Goal: Task Accomplishment & Management: Use online tool/utility

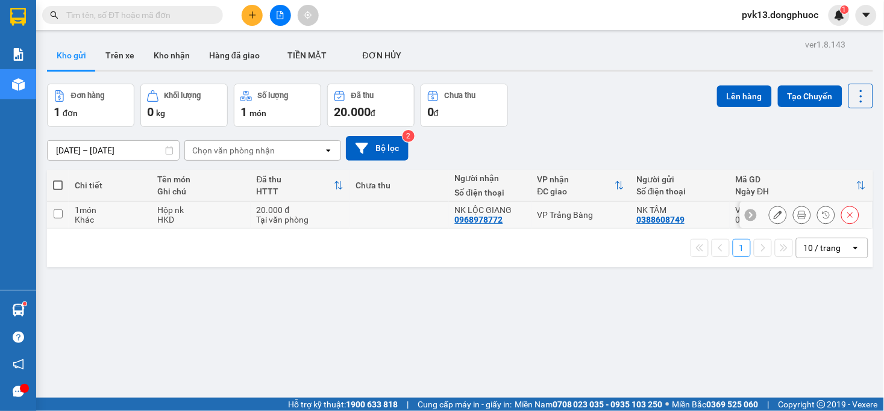
click at [335, 219] on div "Tại văn phòng" at bounding box center [300, 220] width 87 height 10
checkbox input "true"
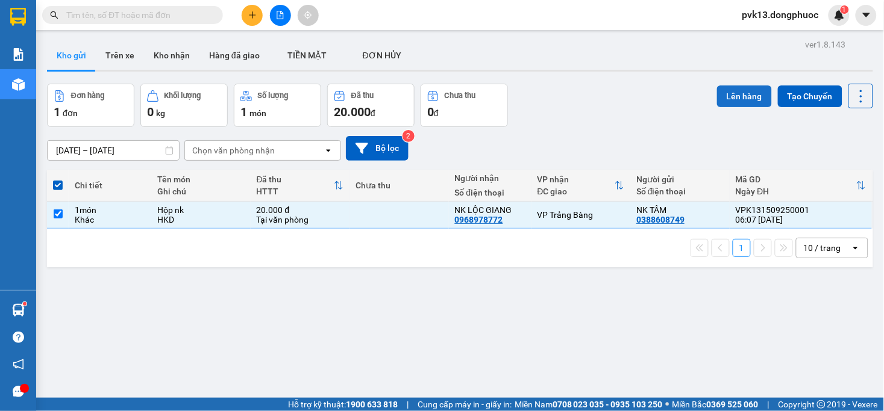
click at [721, 95] on button "Lên hàng" at bounding box center [744, 97] width 55 height 22
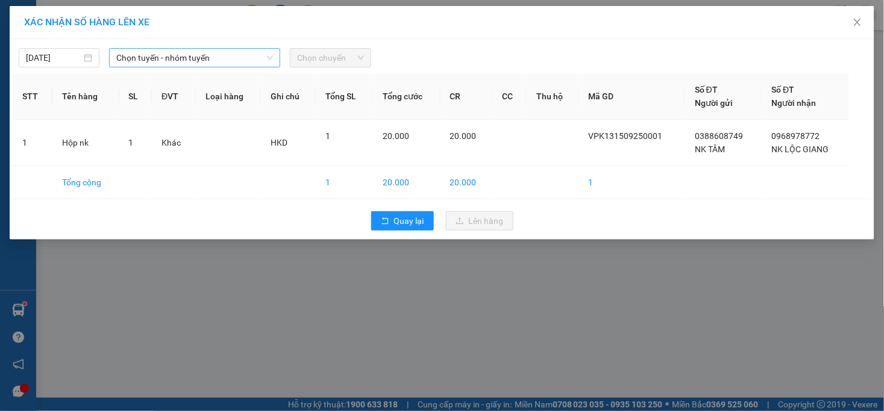
click at [133, 55] on span "Chọn tuyến - nhóm tuyến" at bounding box center [194, 58] width 157 height 18
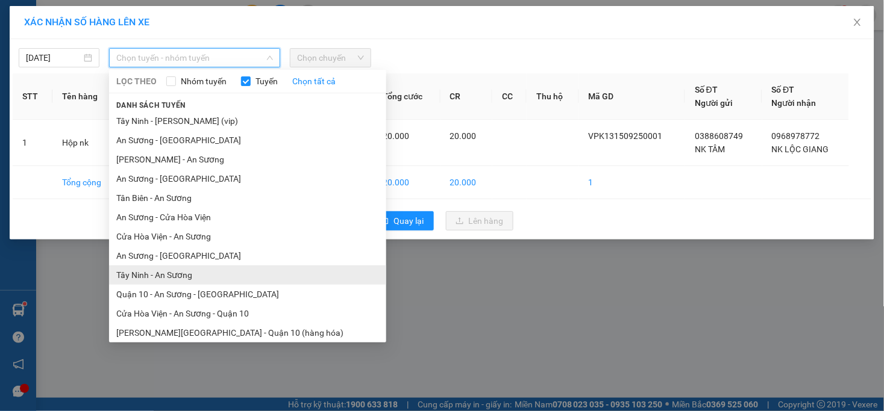
scroll to position [43, 0]
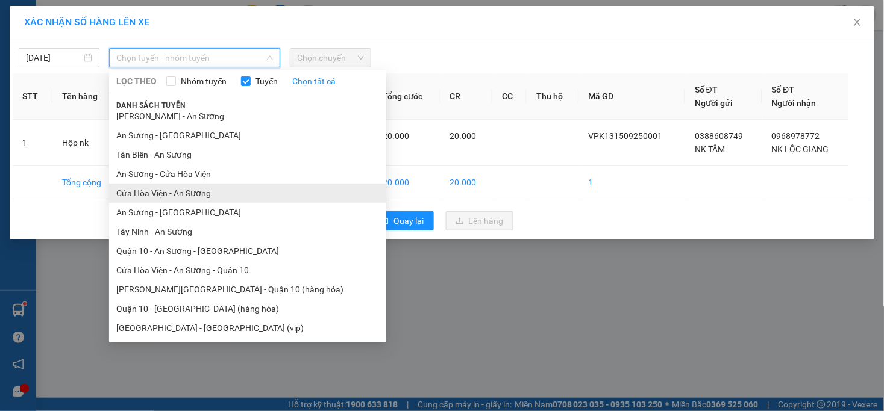
click at [179, 189] on li "Cửa Hòa Viện - An Sương" at bounding box center [247, 193] width 277 height 19
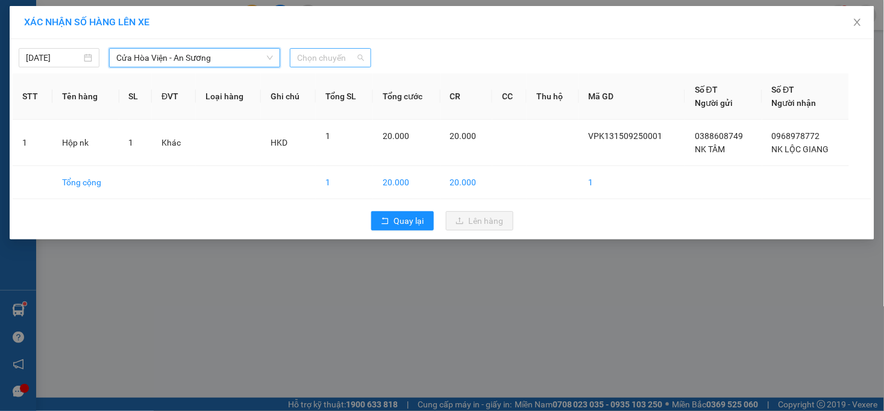
click at [328, 55] on span "Chọn chuyến" at bounding box center [330, 58] width 66 height 18
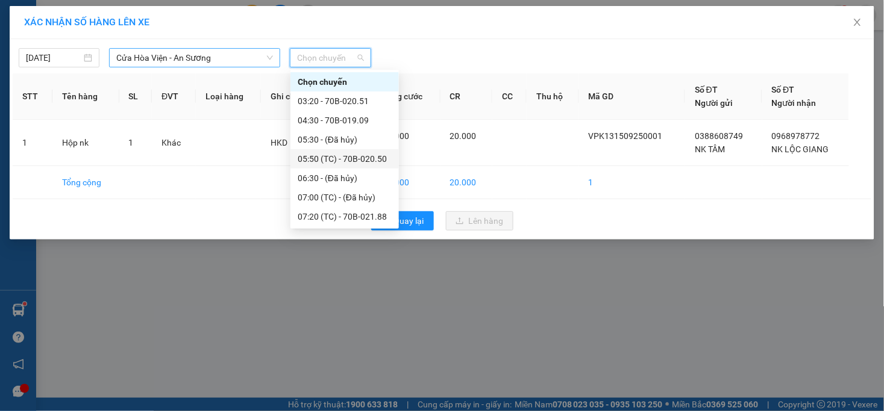
click at [220, 56] on span "Cửa Hòa Viện - An Sương" at bounding box center [194, 58] width 157 height 18
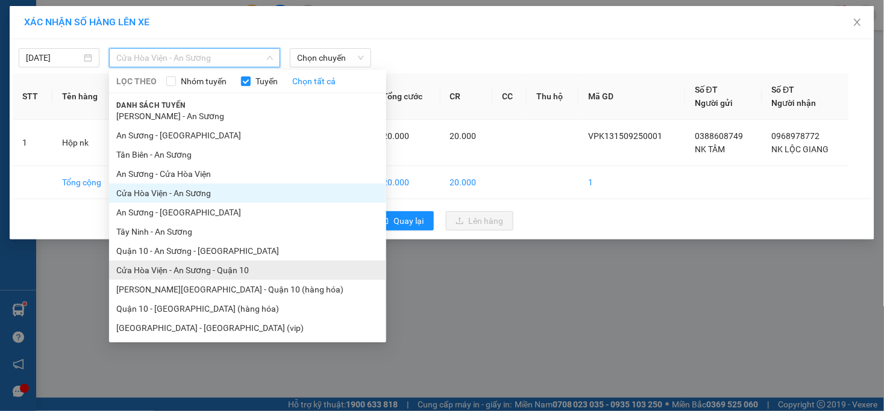
click at [203, 269] on li "Cửa Hòa Viện - An Sương - Quận 10" at bounding box center [247, 270] width 277 height 19
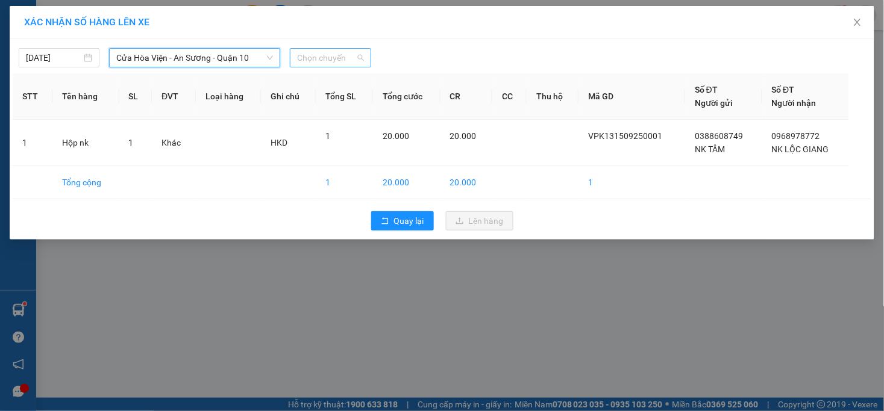
click at [340, 55] on span "Chọn chuyến" at bounding box center [330, 58] width 66 height 18
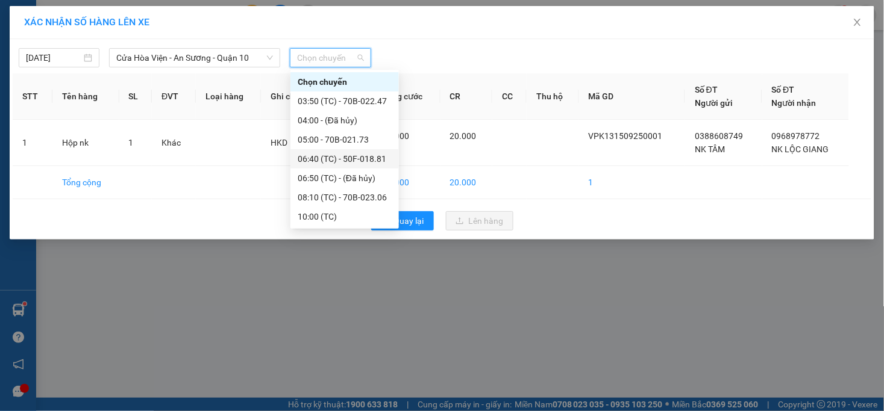
click at [357, 161] on div "06:40 (TC) - 50F-018.81" at bounding box center [345, 158] width 94 height 13
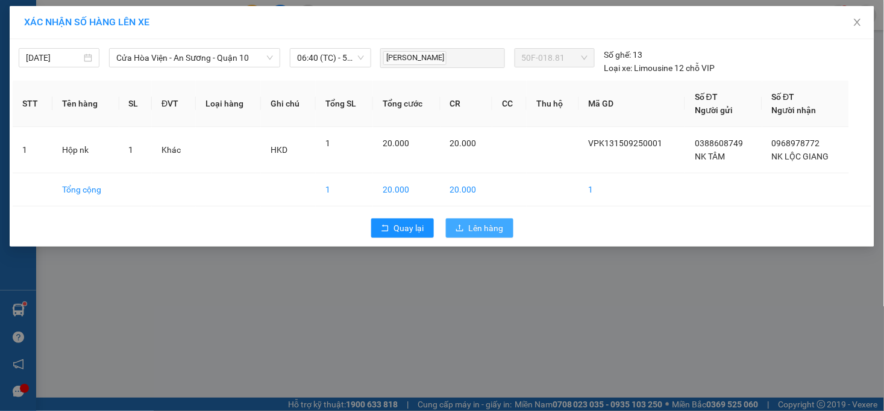
click at [481, 230] on span "Lên hàng" at bounding box center [486, 228] width 35 height 13
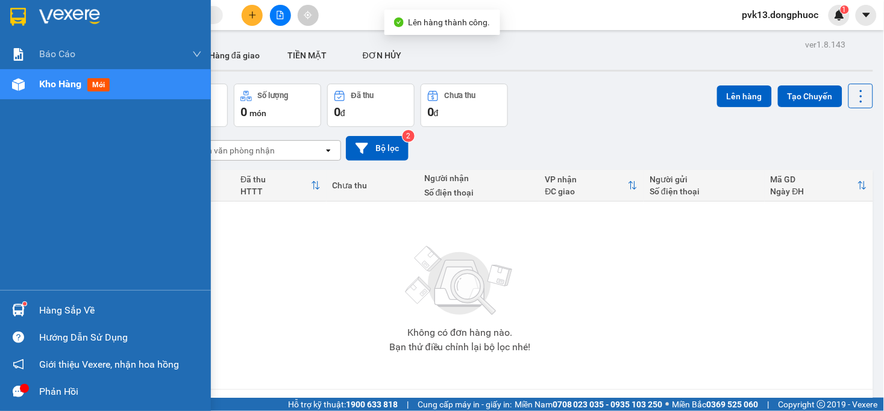
click at [34, 308] on div "Hàng sắp về" at bounding box center [105, 310] width 211 height 27
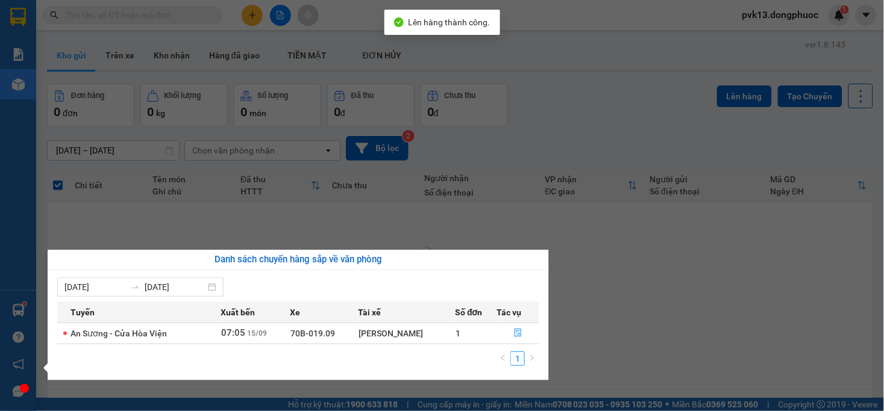
click at [738, 260] on section "Kết quả tìm kiếm ( 0 ) Bộ lọc No Data pvk13.dongphuoc 1 Báo cáo Mẫu 1: Báo cáo …" at bounding box center [442, 205] width 884 height 411
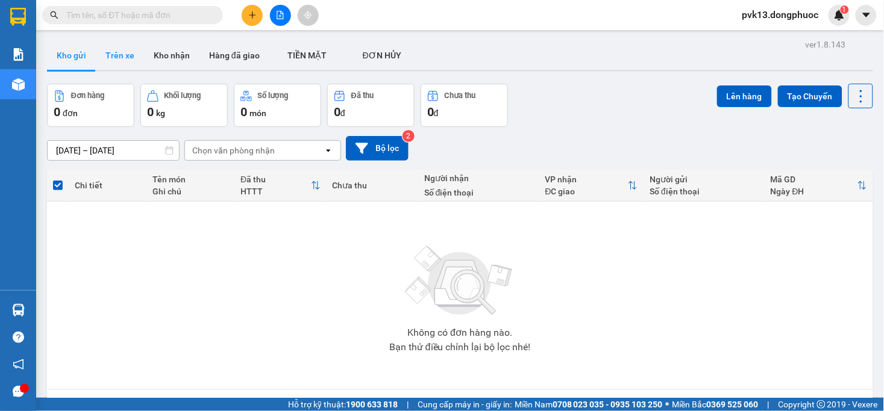
click at [116, 47] on button "Trên xe" at bounding box center [120, 55] width 48 height 29
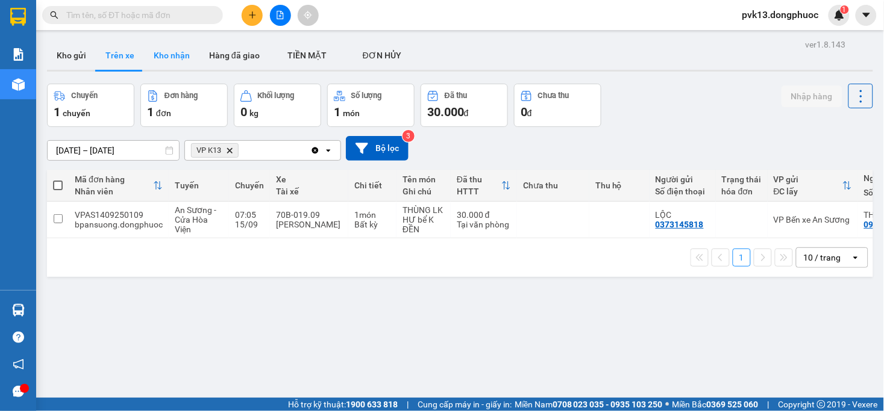
click at [160, 49] on button "Kho nhận" at bounding box center [171, 55] width 55 height 29
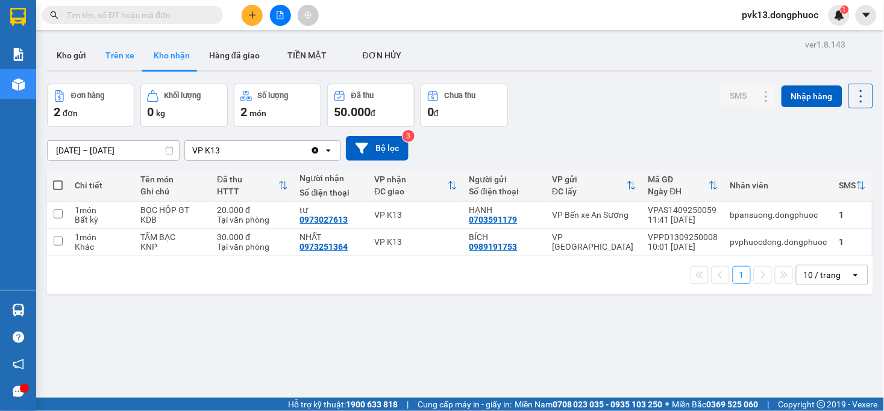
click at [117, 57] on button "Trên xe" at bounding box center [120, 55] width 48 height 29
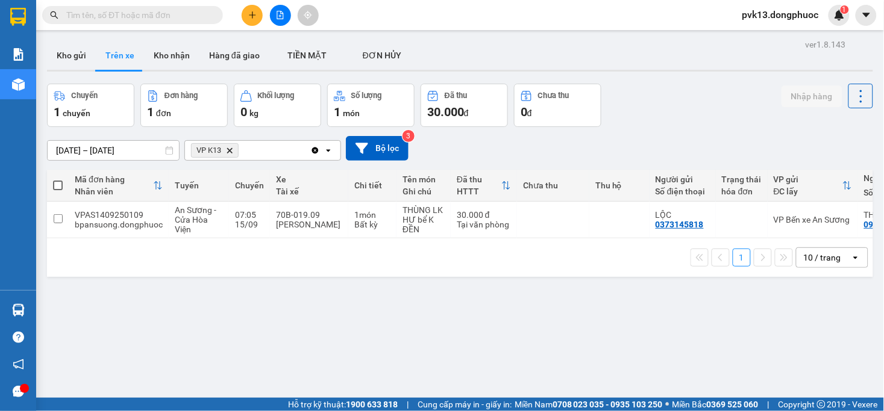
drag, startPoint x: 467, startPoint y: 244, endPoint x: 586, endPoint y: 253, distance: 118.4
click at [646, 253] on div "1 10 / trang open" at bounding box center [460, 258] width 826 height 39
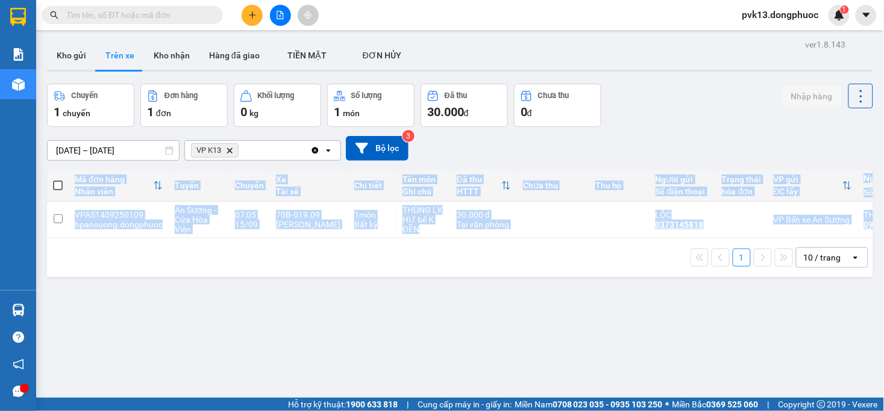
drag, startPoint x: 561, startPoint y: 243, endPoint x: 592, endPoint y: 237, distance: 30.8
click at [701, 242] on div "Mã đơn hàng Nhân viên Tuyến Chuyến Xe Tài xế Chi tiết Tên món Ghi chú Đã thu HT…" at bounding box center [460, 223] width 826 height 107
click at [167, 61] on button "Kho nhận" at bounding box center [171, 55] width 55 height 29
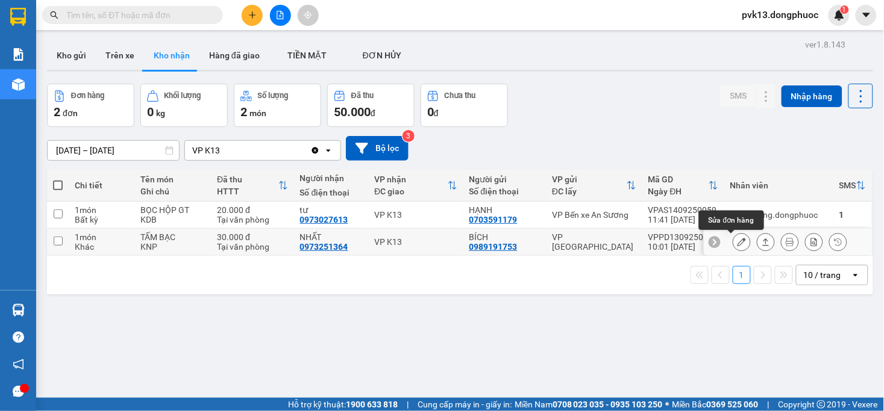
click at [737, 245] on icon at bounding box center [741, 242] width 8 height 8
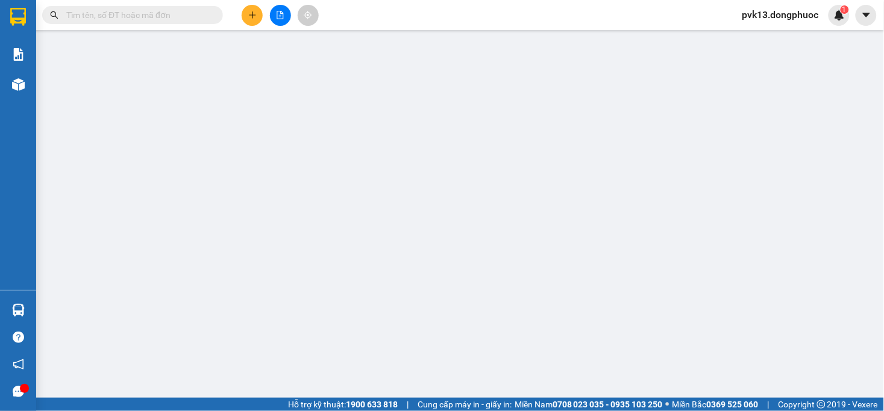
type input "0989191753"
type input "BÍCH"
type input "0973251364"
type input "NHẤT"
type input "30.000"
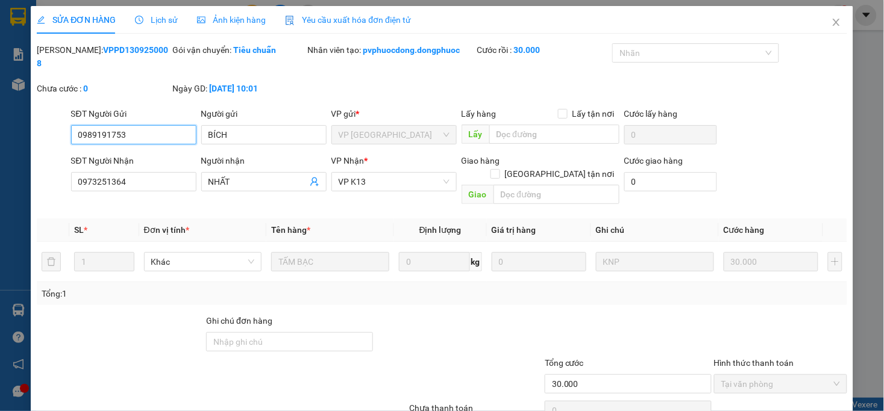
scroll to position [37, 0]
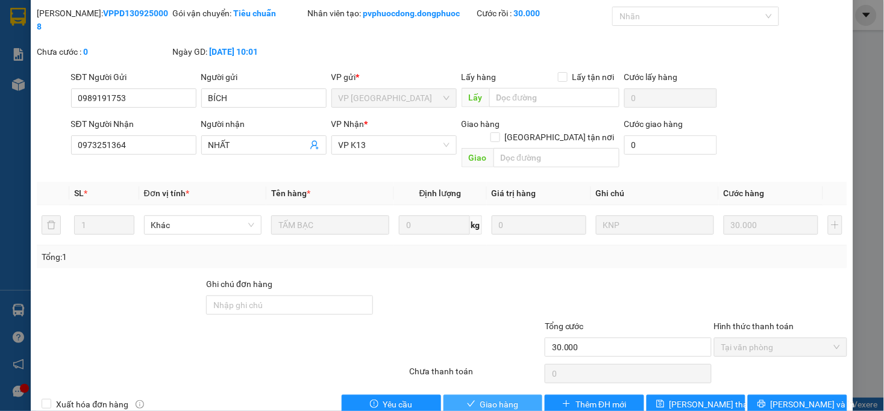
click at [489, 398] on span "Giao hàng" at bounding box center [499, 404] width 39 height 13
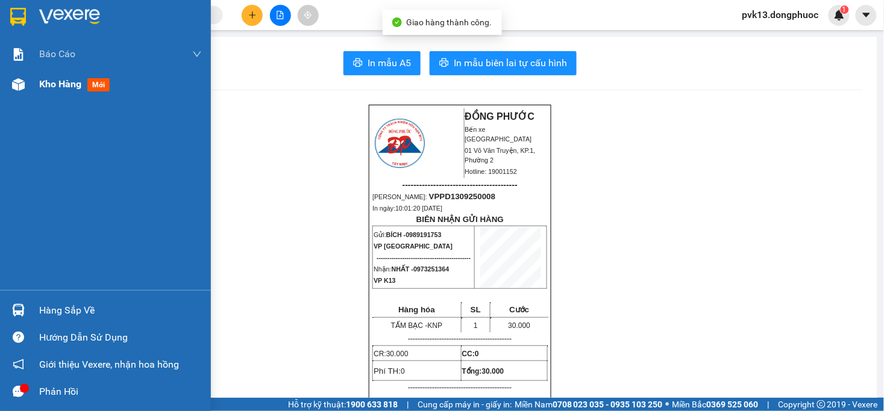
click at [67, 88] on span "Kho hàng" at bounding box center [60, 83] width 42 height 11
